Goal: Find specific page/section: Find specific page/section

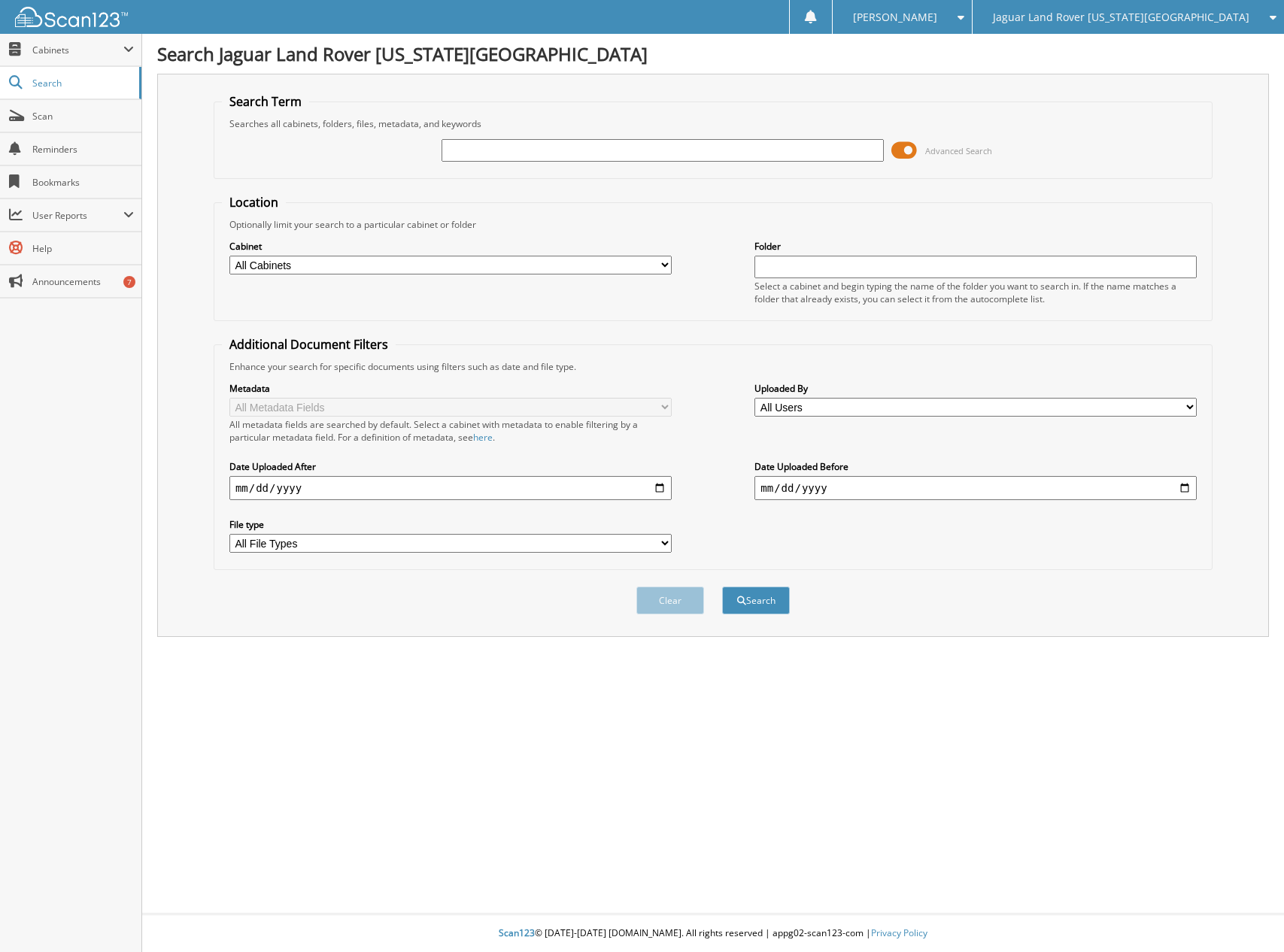
click at [525, 153] on input "text" at bounding box center [663, 150] width 443 height 22
type input "104324"
click at [722, 587] on button "Search" at bounding box center [756, 600] width 68 height 28
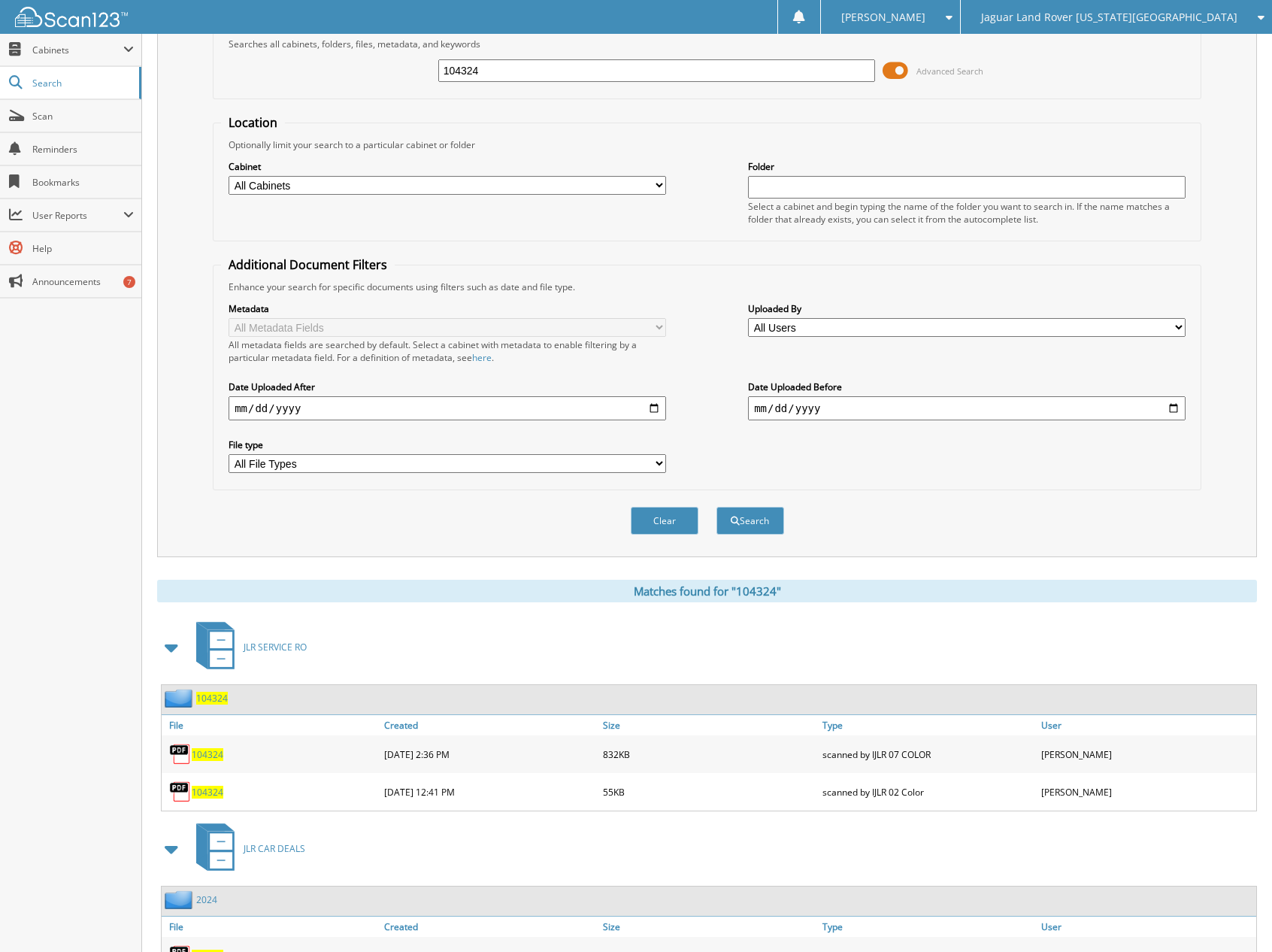
scroll to position [451, 0]
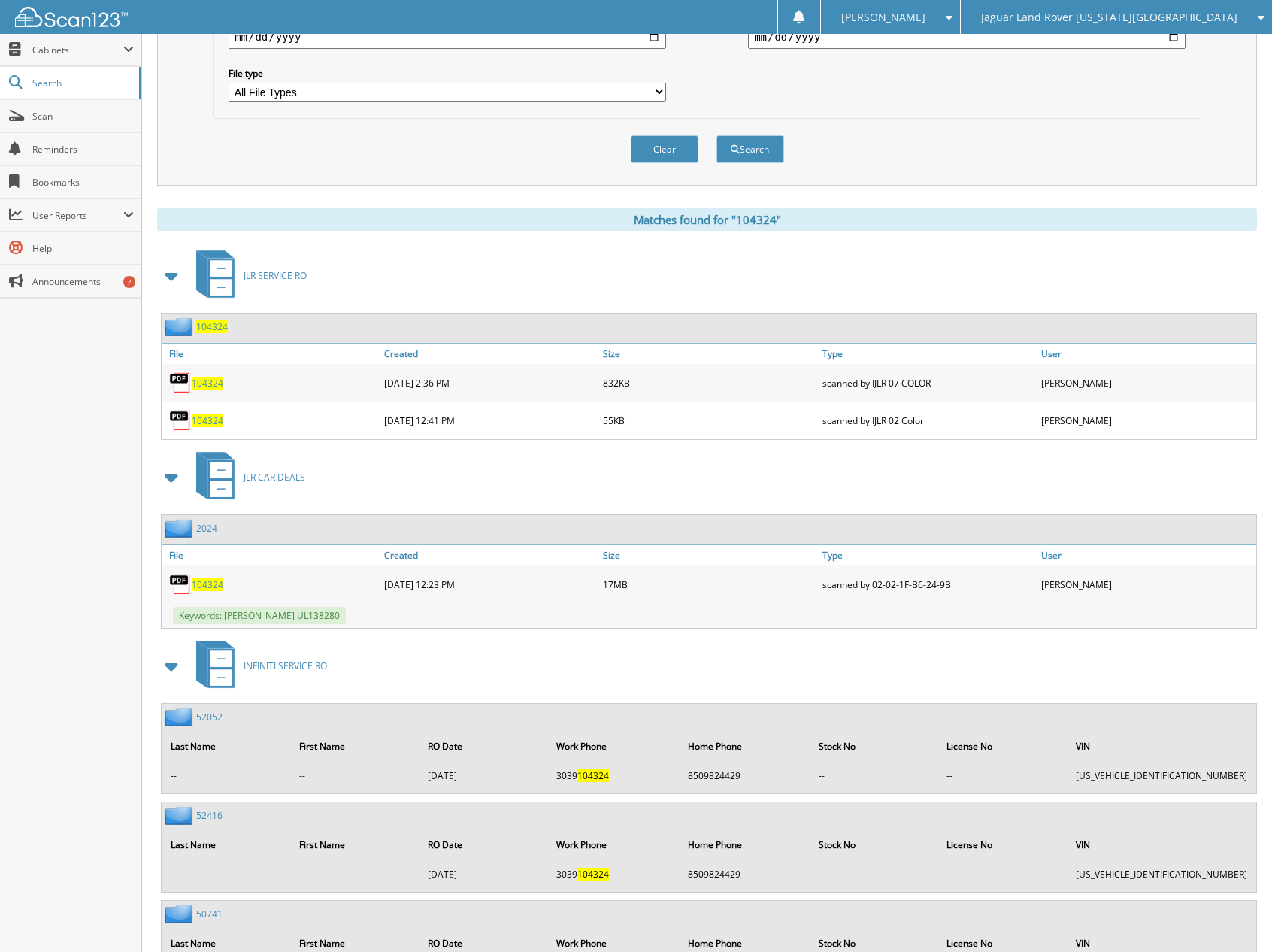
click at [211, 583] on span "104324" at bounding box center [207, 585] width 31 height 13
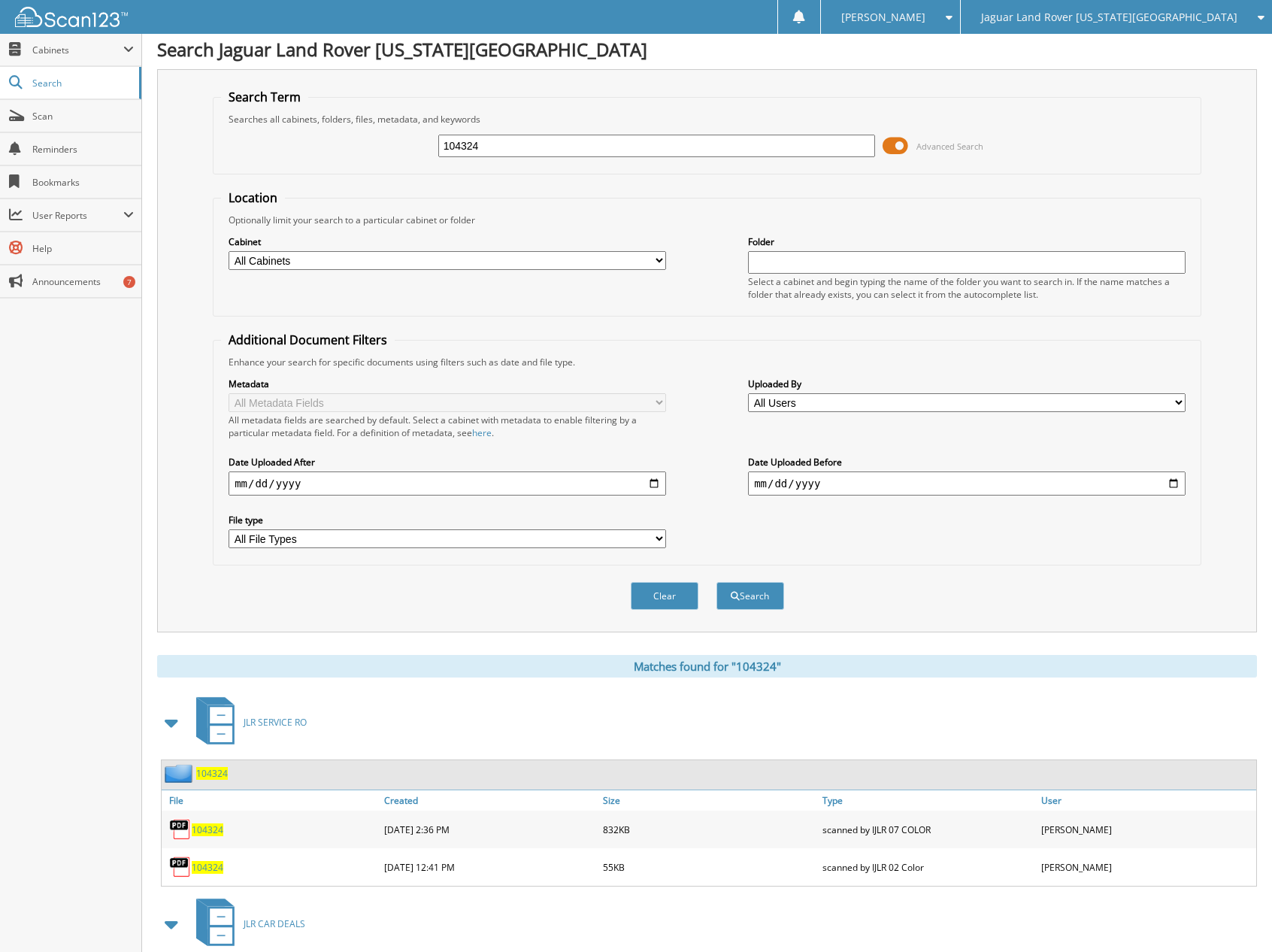
scroll to position [0, 0]
